Goal: Transaction & Acquisition: Download file/media

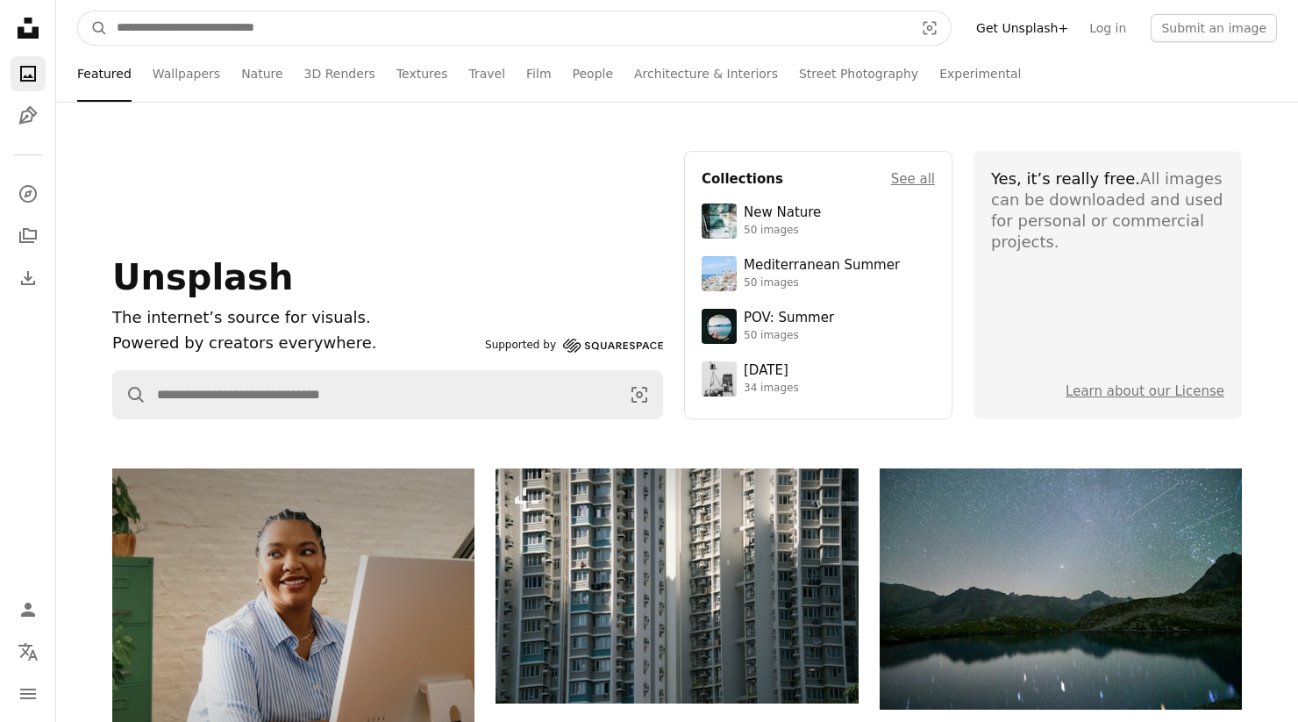
click at [290, 31] on input "Find visuals sitewide" at bounding box center [508, 27] width 801 height 33
type input "*******"
click at [78, 11] on button "A magnifying glass" at bounding box center [93, 27] width 30 height 33
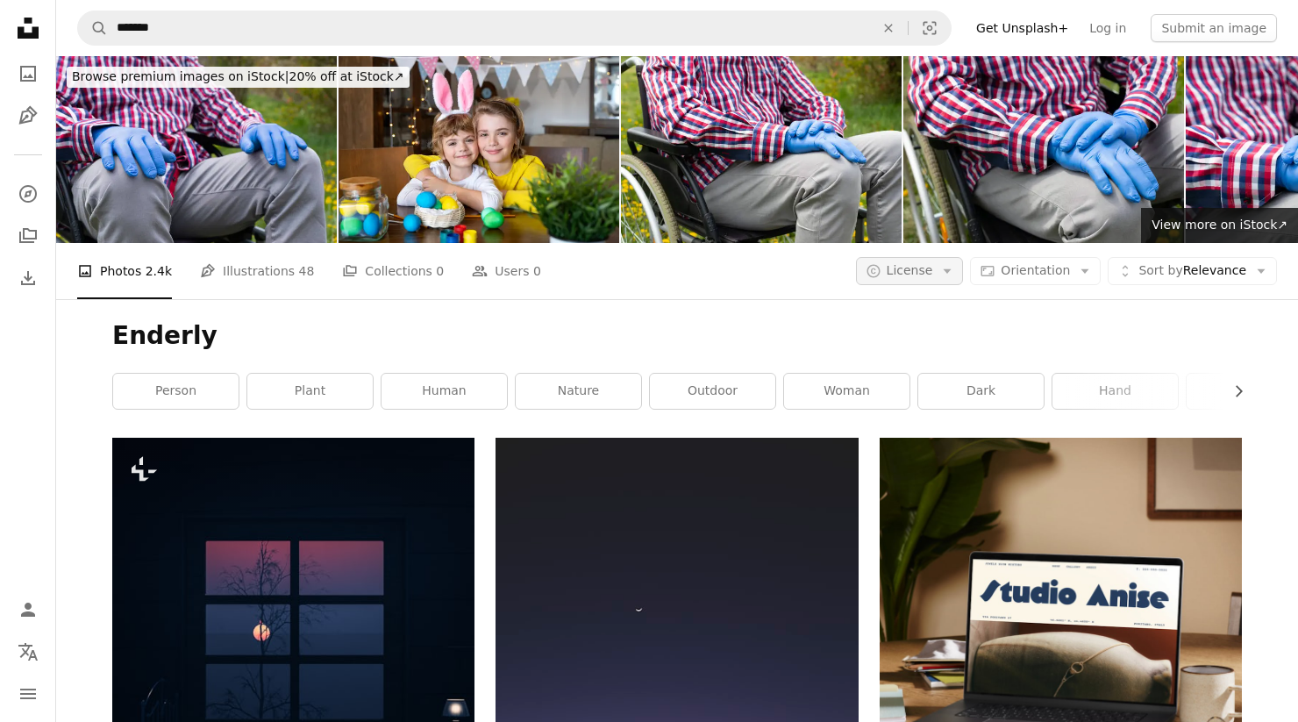
click at [952, 268] on icon "Arrow down" at bounding box center [947, 271] width 16 height 16
click at [910, 422] on link "Free" at bounding box center [945, 412] width 144 height 32
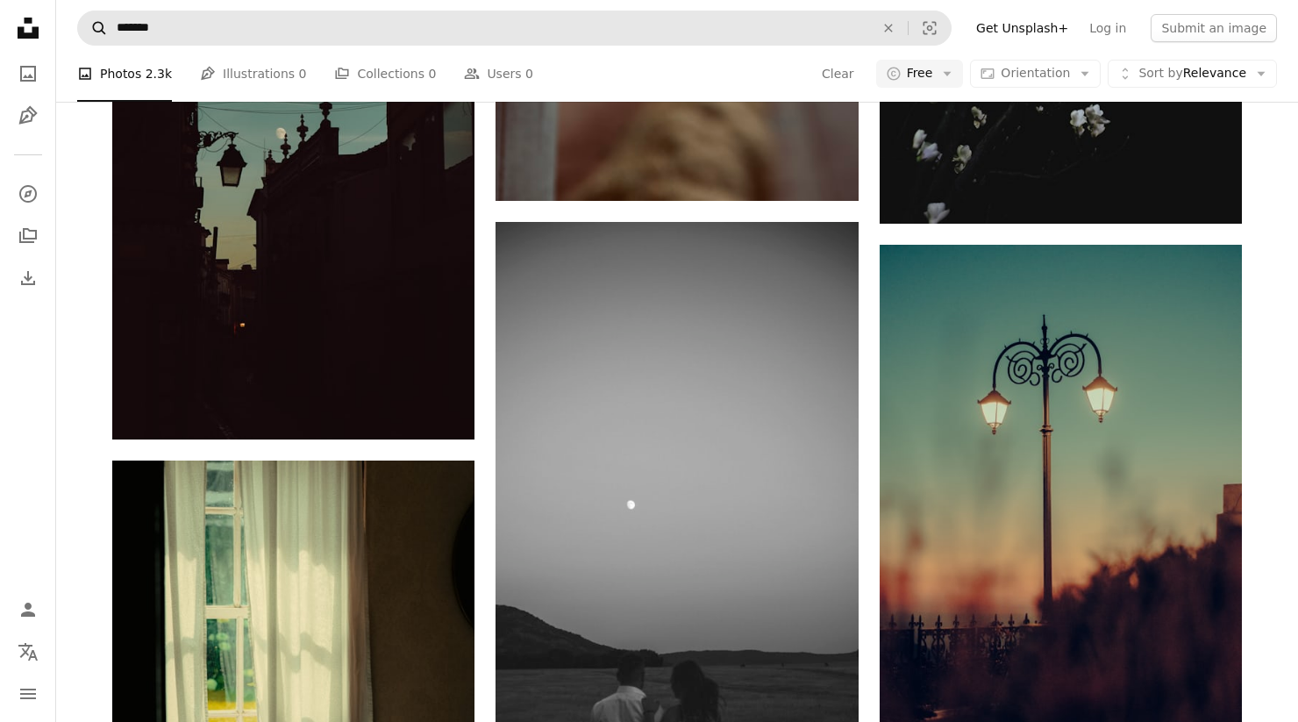
scroll to position [2734, 0]
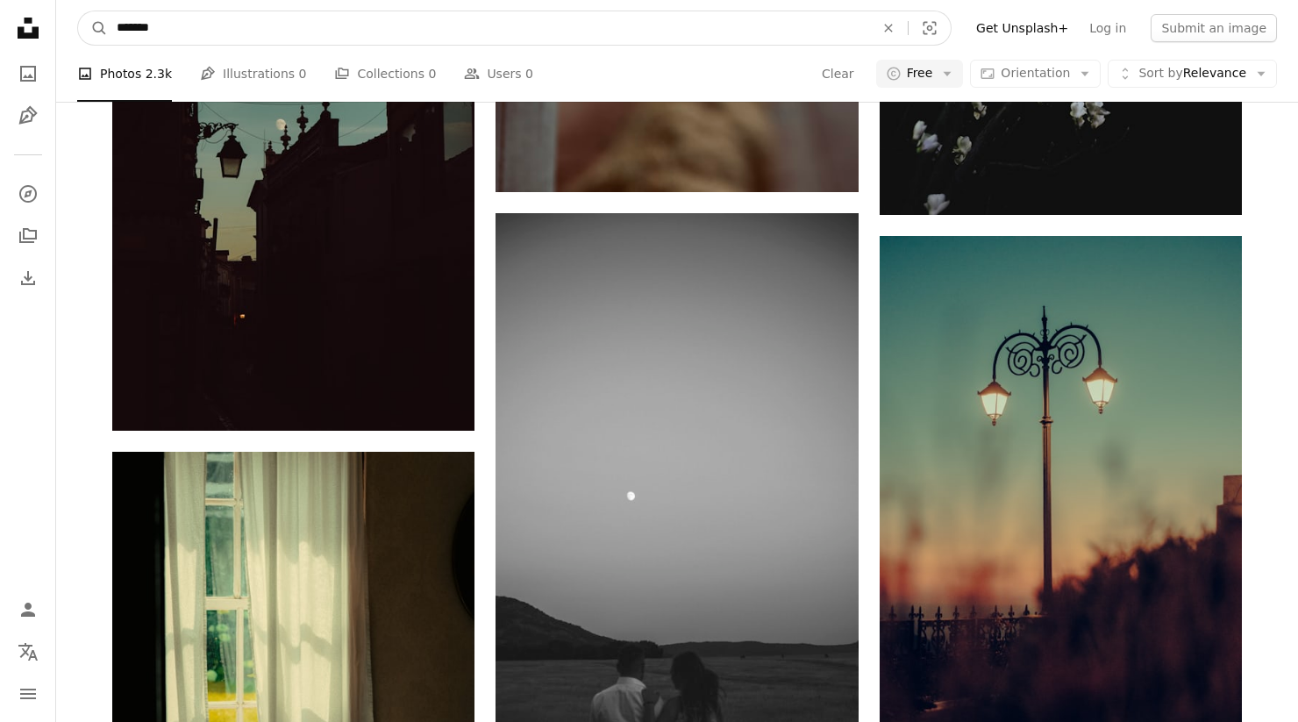
click at [0, 21] on div "Unsplash logo Unsplash Home A photo Pen Tool A compass A stack of folders Downl…" at bounding box center [649, 4] width 1298 height 5476
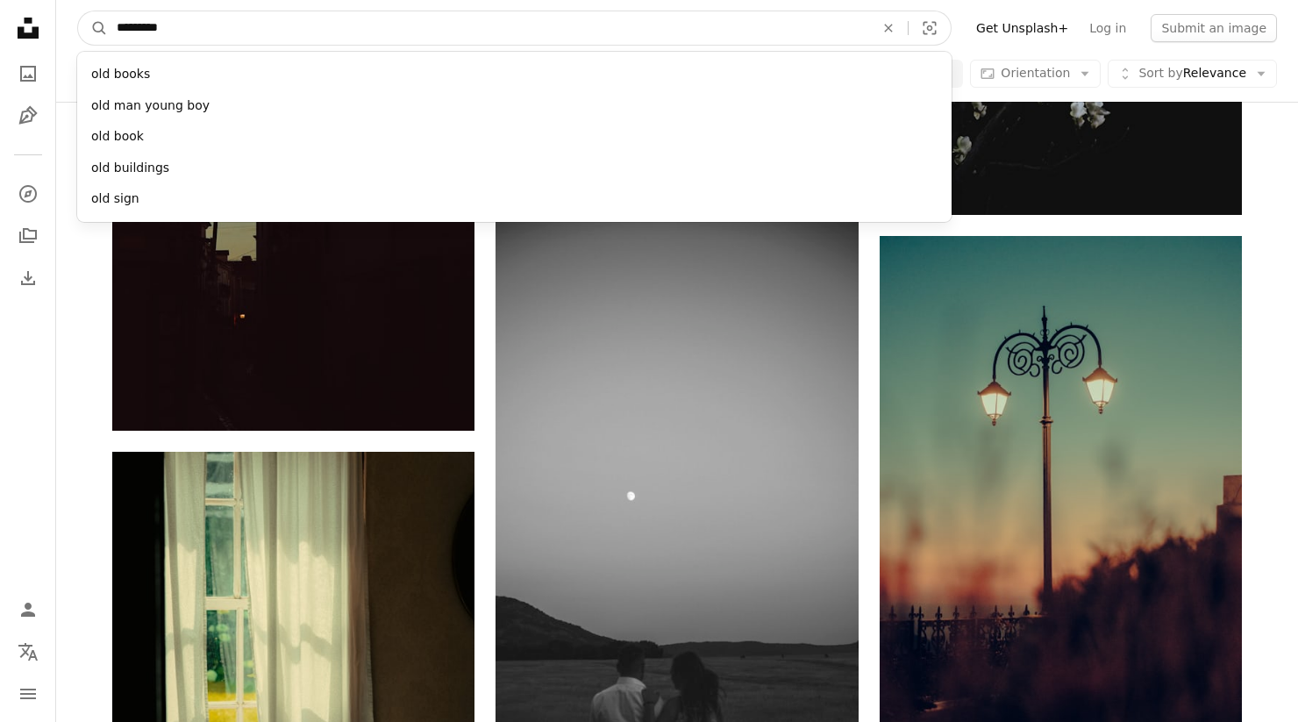
type input "**********"
click button "A magnifying glass" at bounding box center [93, 27] width 30 height 33
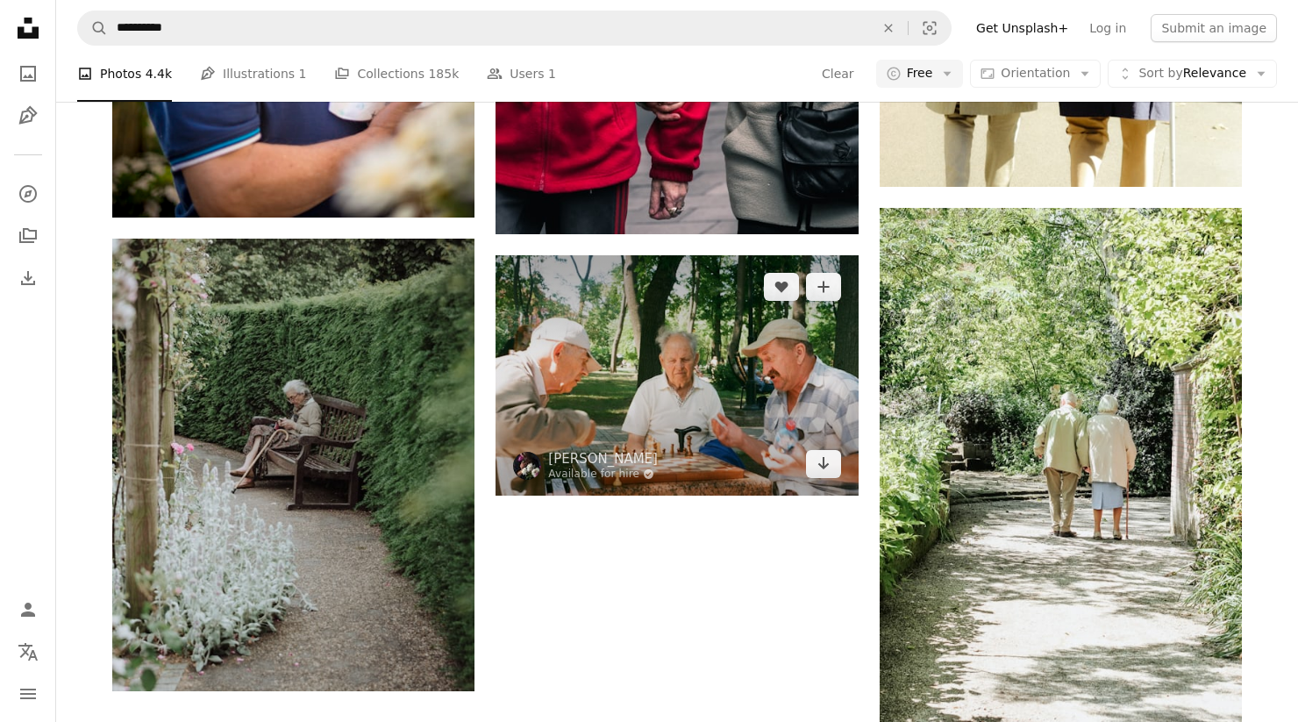
scroll to position [2505, 0]
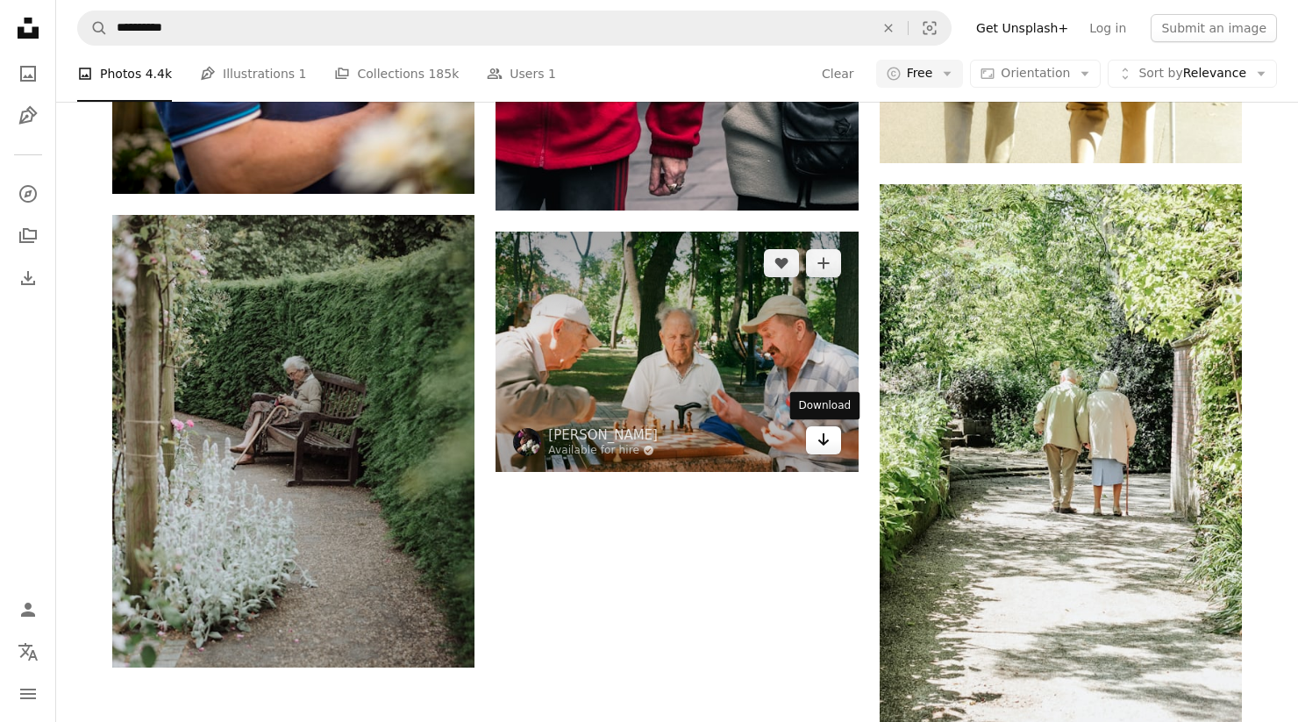
click at [823, 434] on icon "Download" at bounding box center [822, 439] width 11 height 12
